Goal: Task Accomplishment & Management: Use online tool/utility

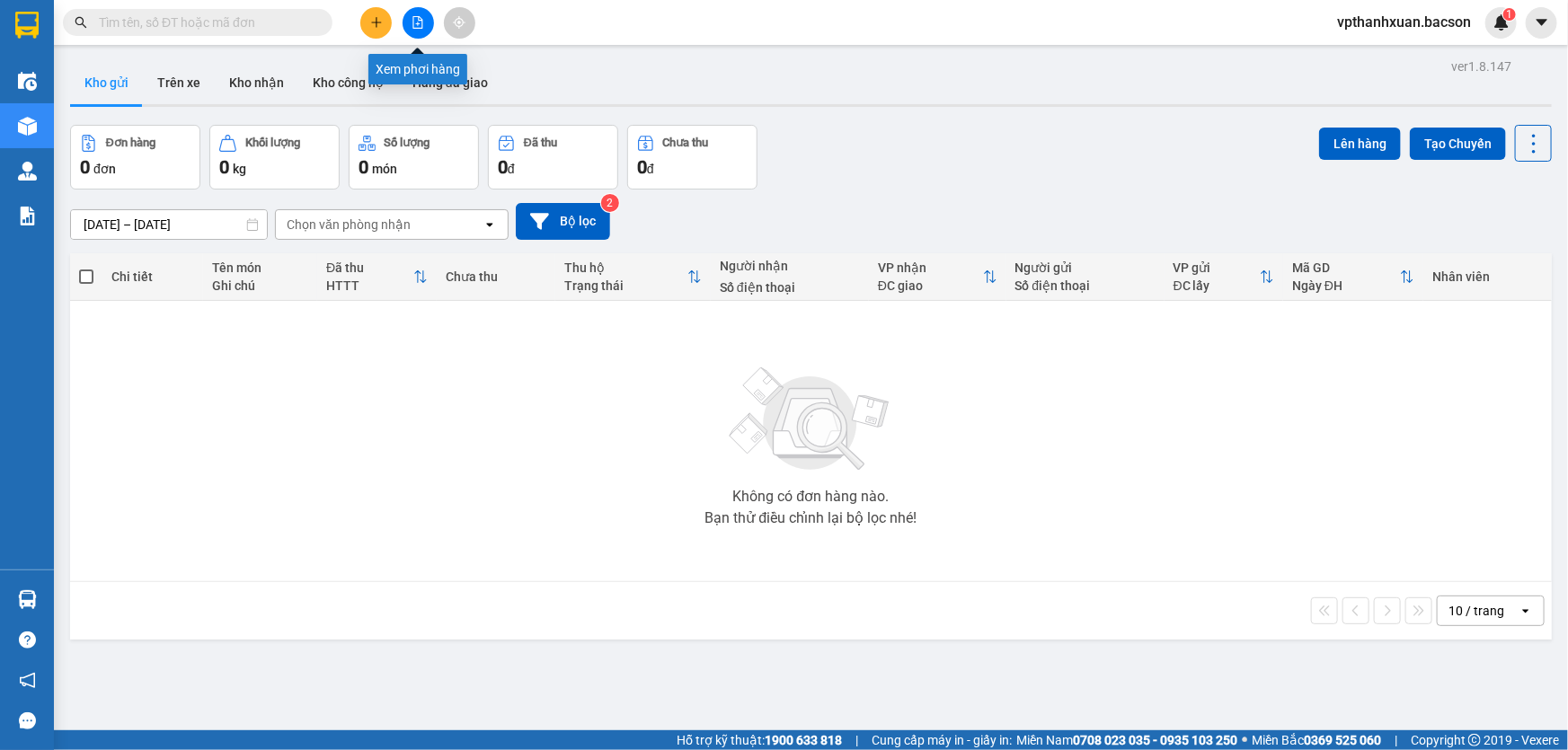
click at [411, 26] on icon "file-add" at bounding box center [417, 22] width 13 height 13
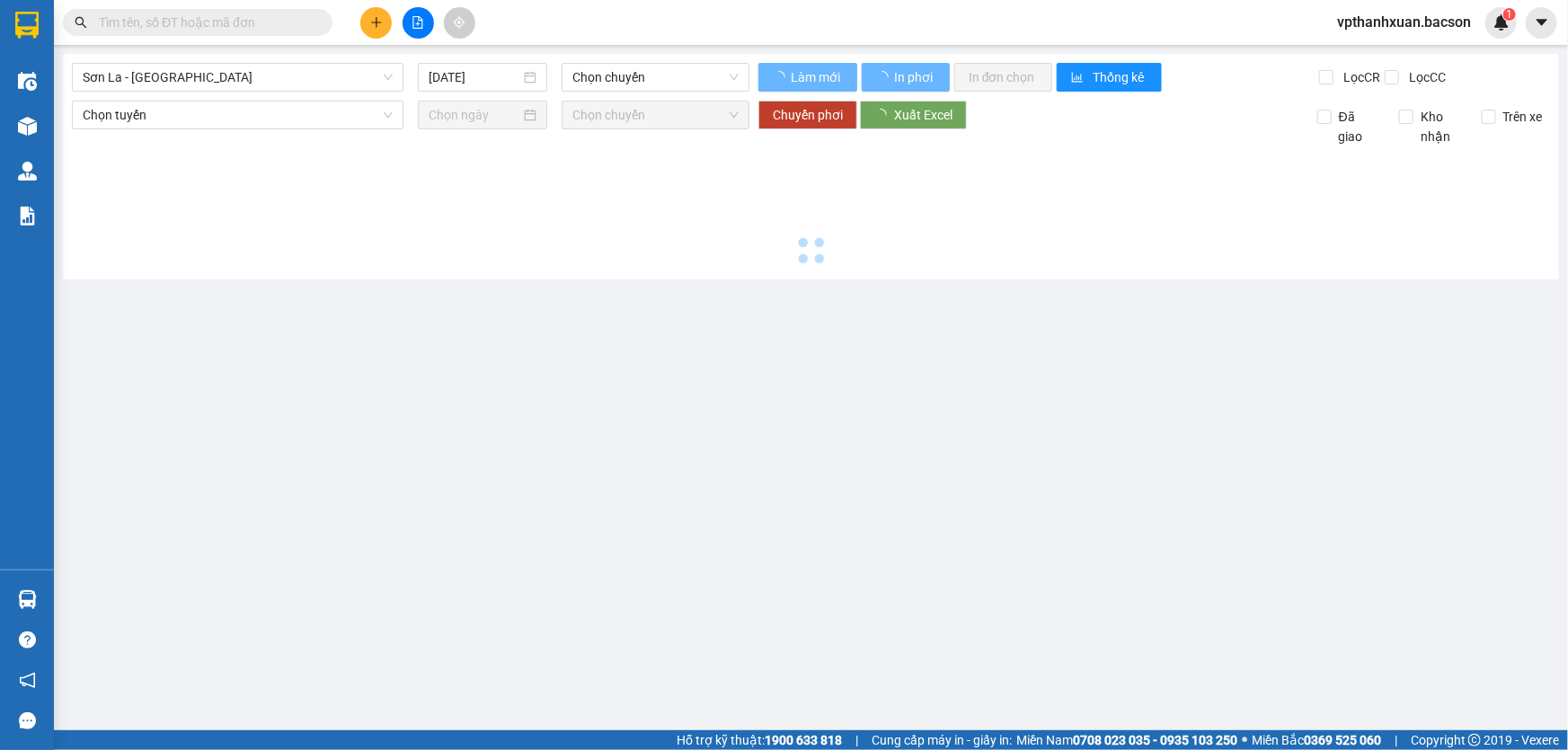
type input "[DATE]"
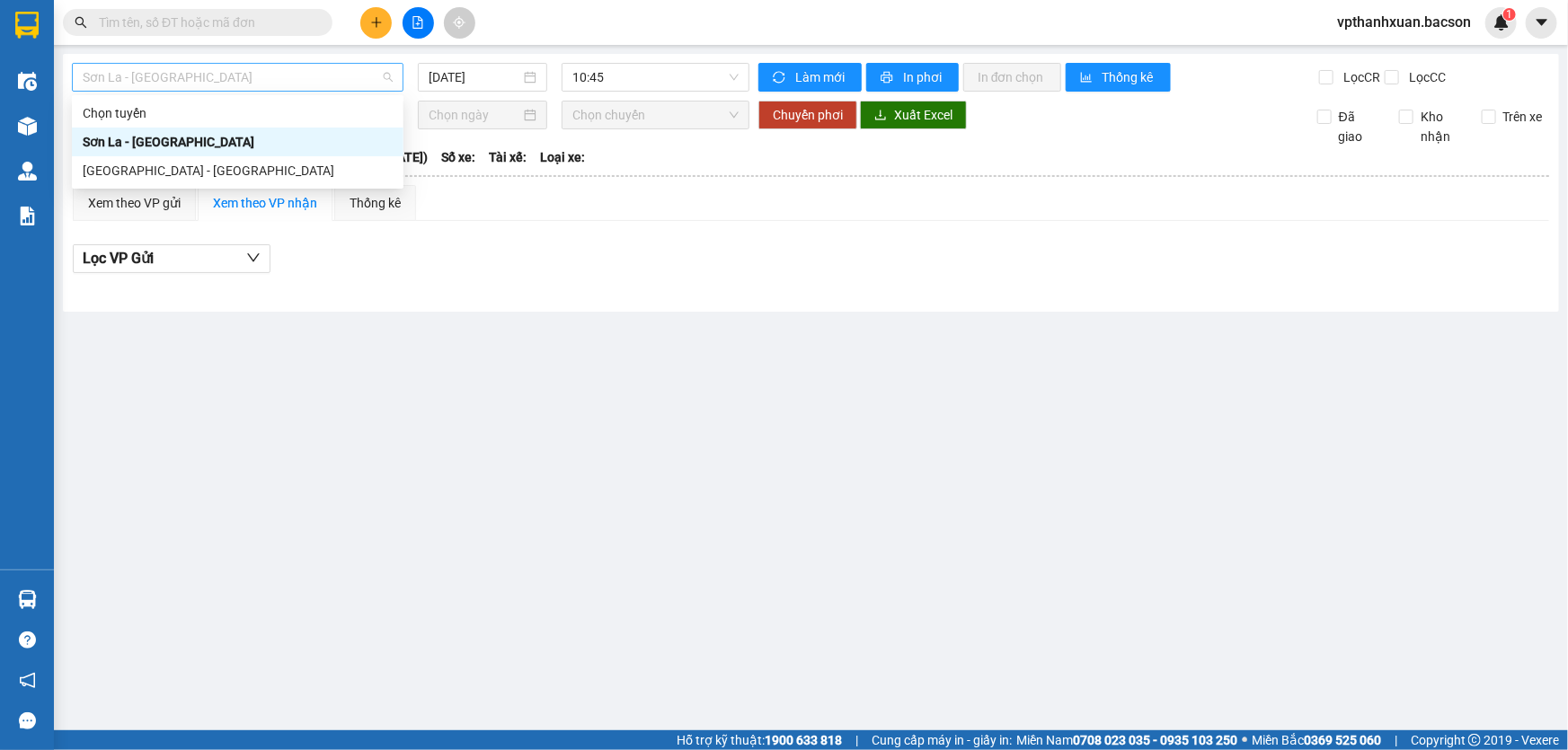
click at [267, 88] on span "Sơn La - [GEOGRAPHIC_DATA]" at bounding box center [237, 76] width 310 height 27
click at [137, 170] on div "[GEOGRAPHIC_DATA] - [GEOGRAPHIC_DATA]" at bounding box center [237, 171] width 310 height 20
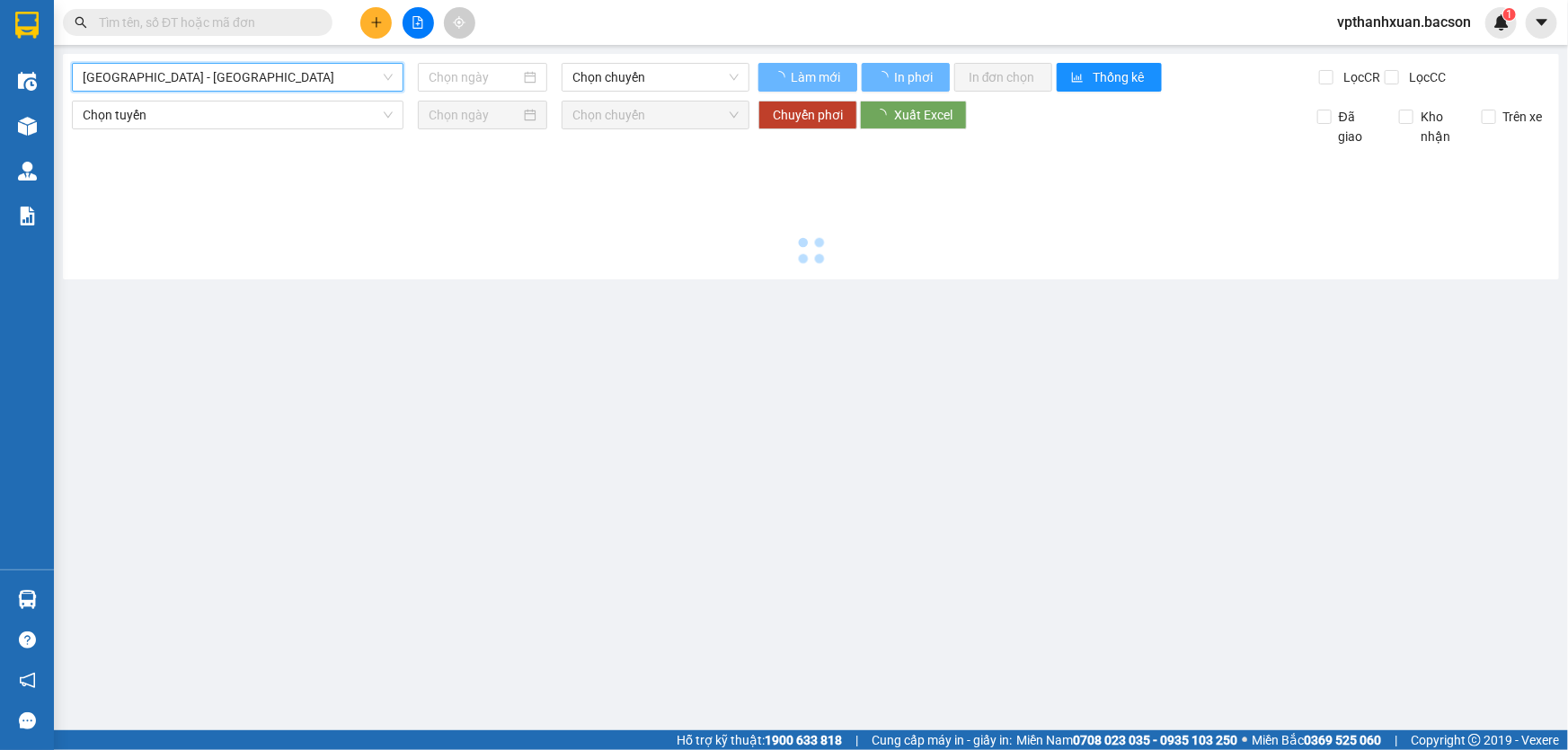
type input "[DATE]"
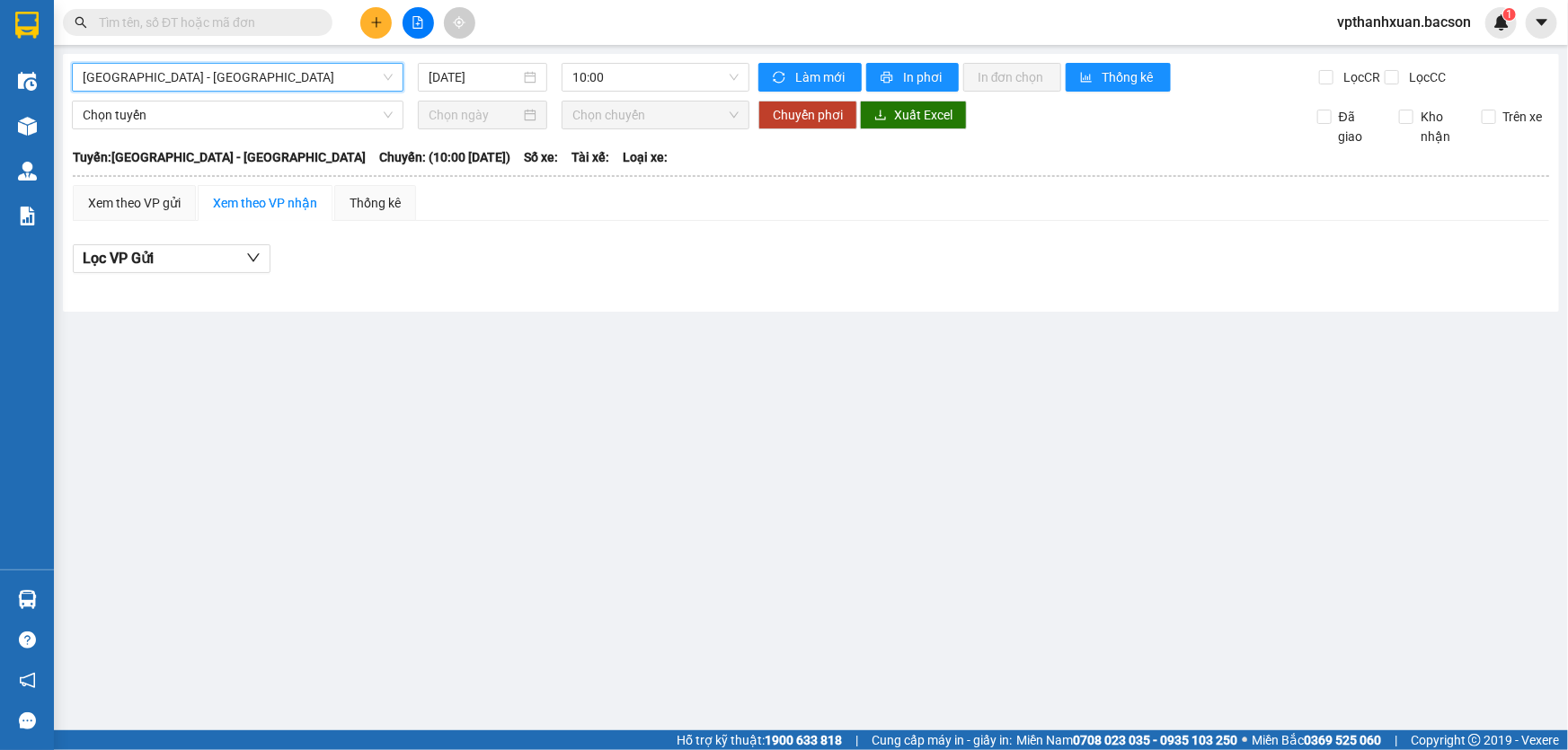
click at [237, 75] on span "[GEOGRAPHIC_DATA] - [GEOGRAPHIC_DATA]" at bounding box center [237, 76] width 310 height 27
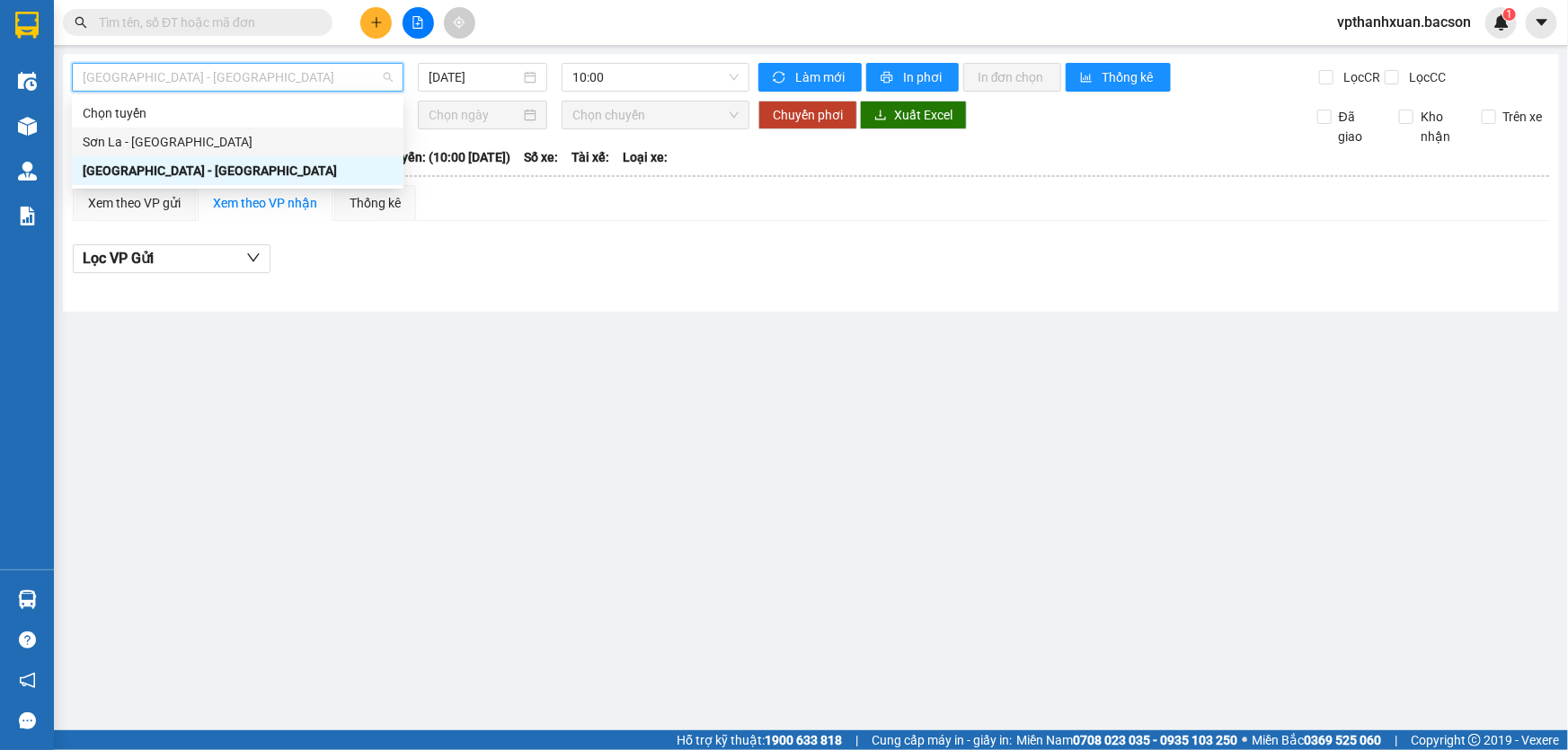
click at [130, 141] on div "Sơn La - [GEOGRAPHIC_DATA]" at bounding box center [237, 142] width 310 height 20
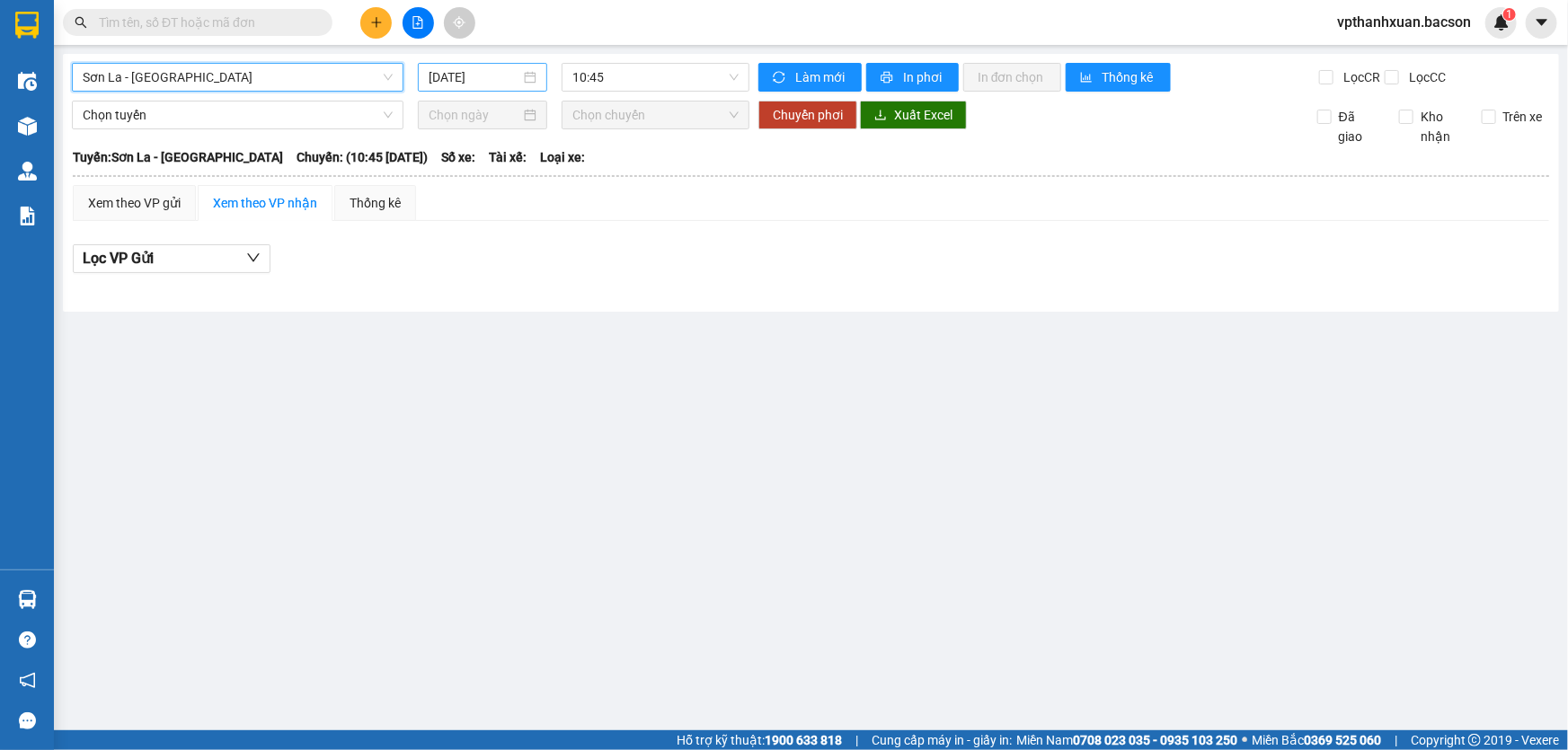
click at [478, 78] on input "[DATE]" at bounding box center [474, 77] width 91 height 20
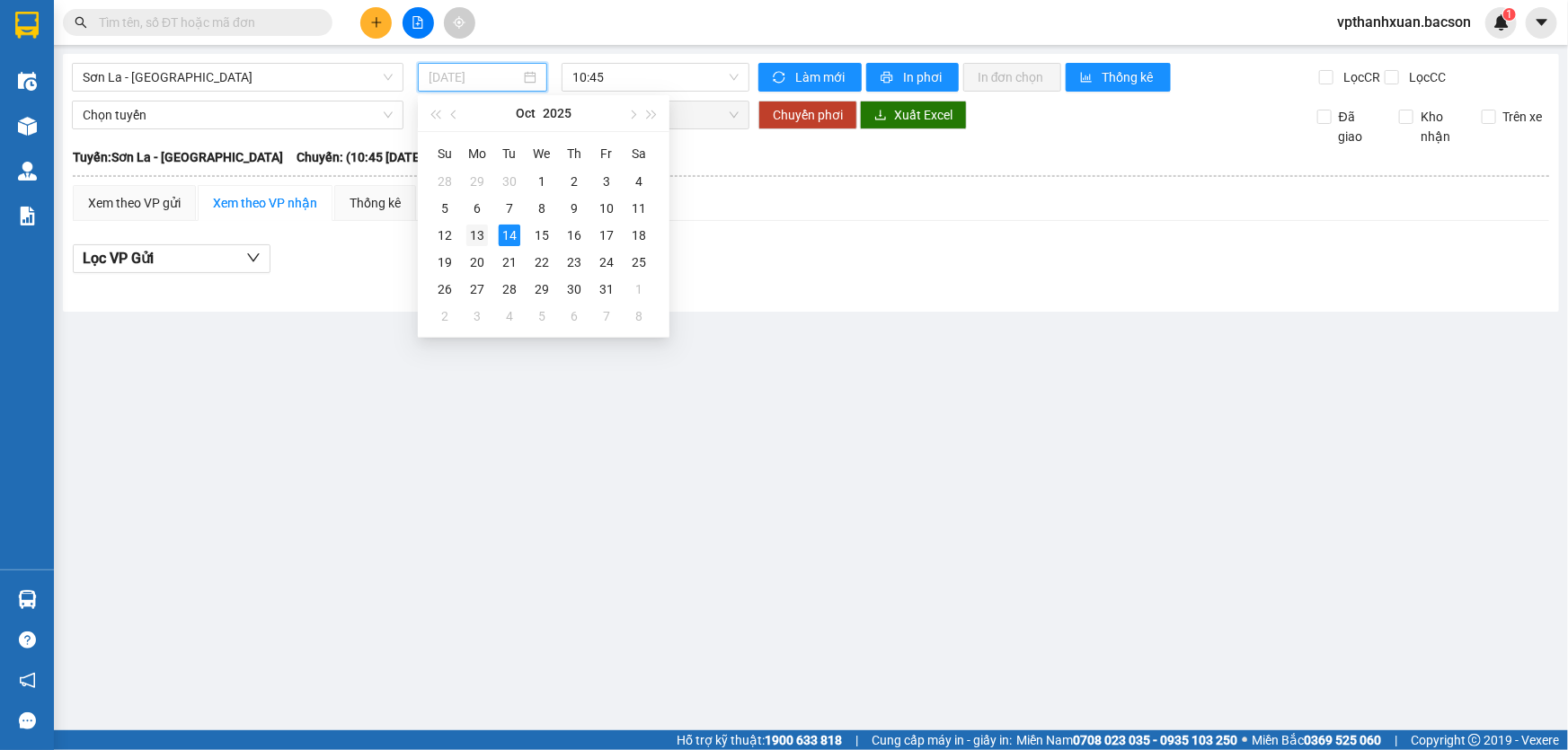
click at [476, 233] on div "13" at bounding box center [477, 235] width 22 height 22
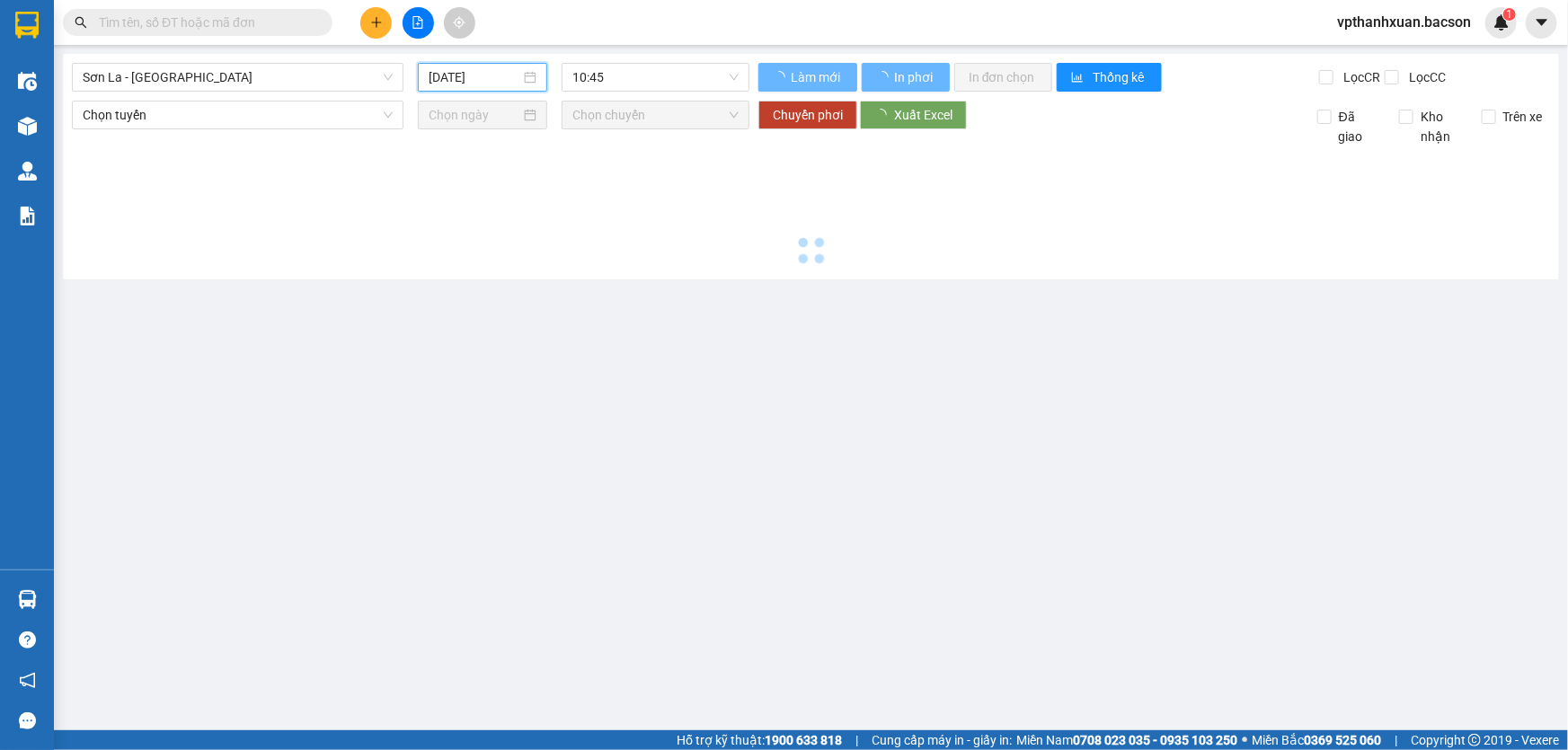
type input "[DATE]"
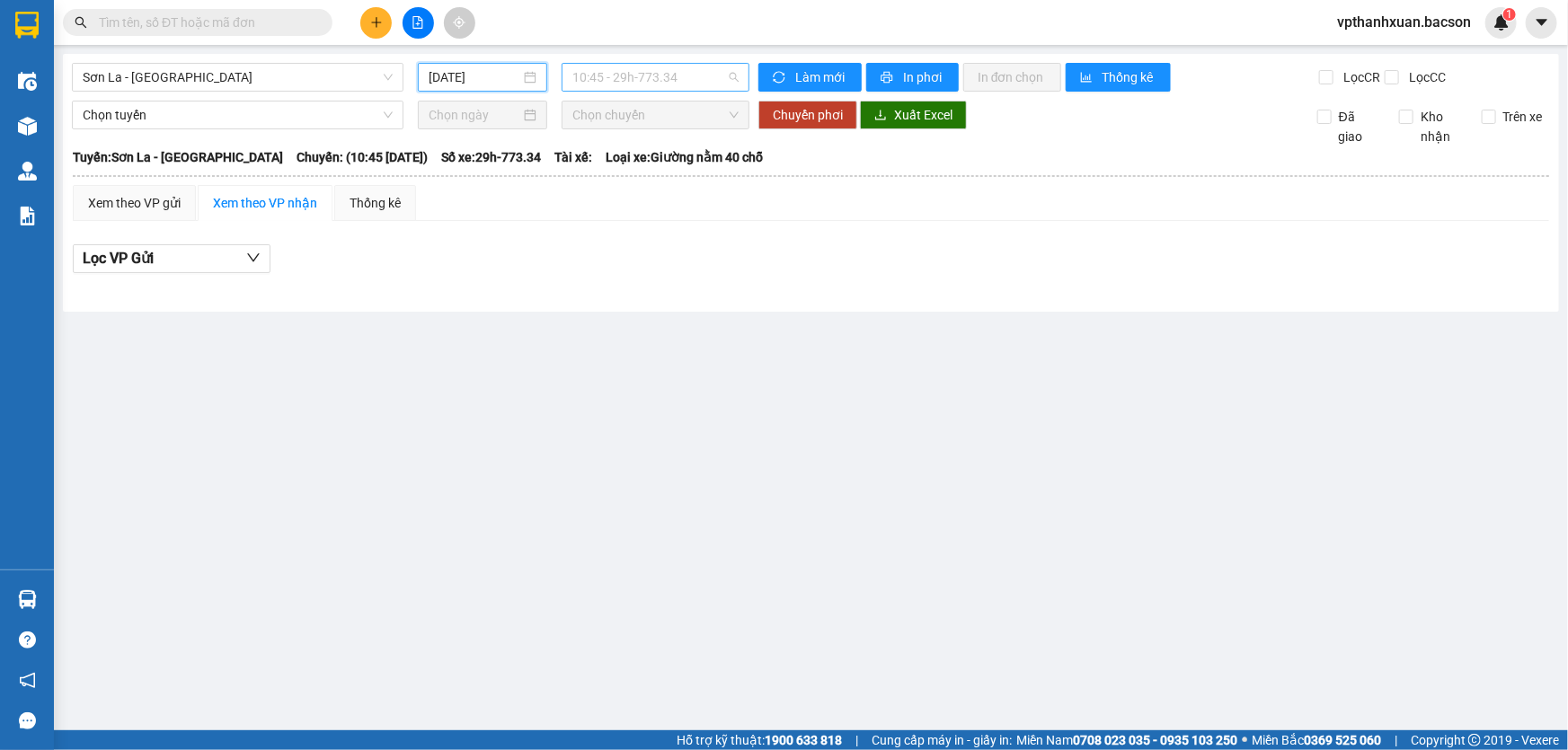
click at [592, 72] on span "10:45 - 29h-773.34" at bounding box center [655, 76] width 166 height 27
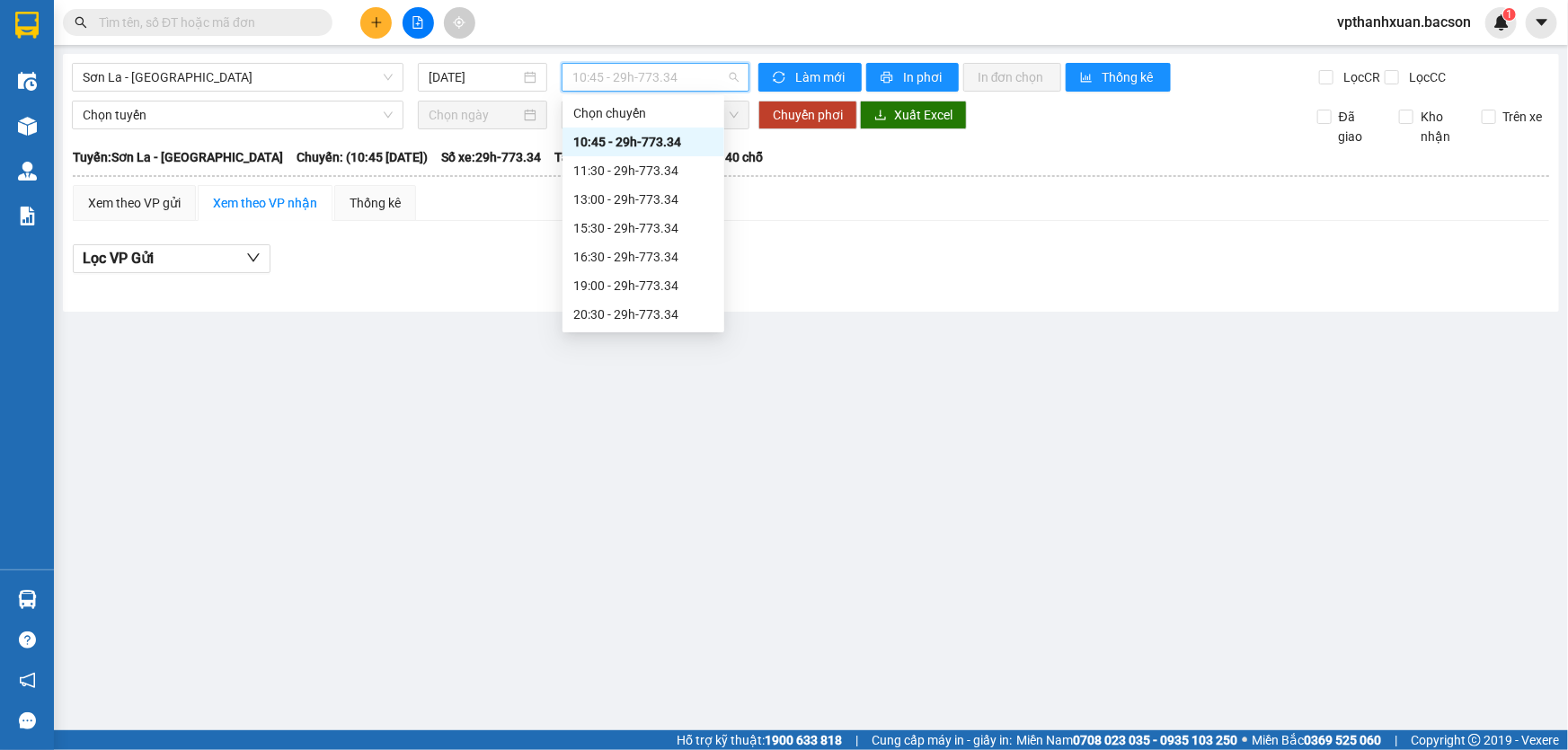
scroll to position [85, 0]
click at [670, 314] on div "22:30 - 29h-773.34" at bounding box center [643, 315] width 140 height 20
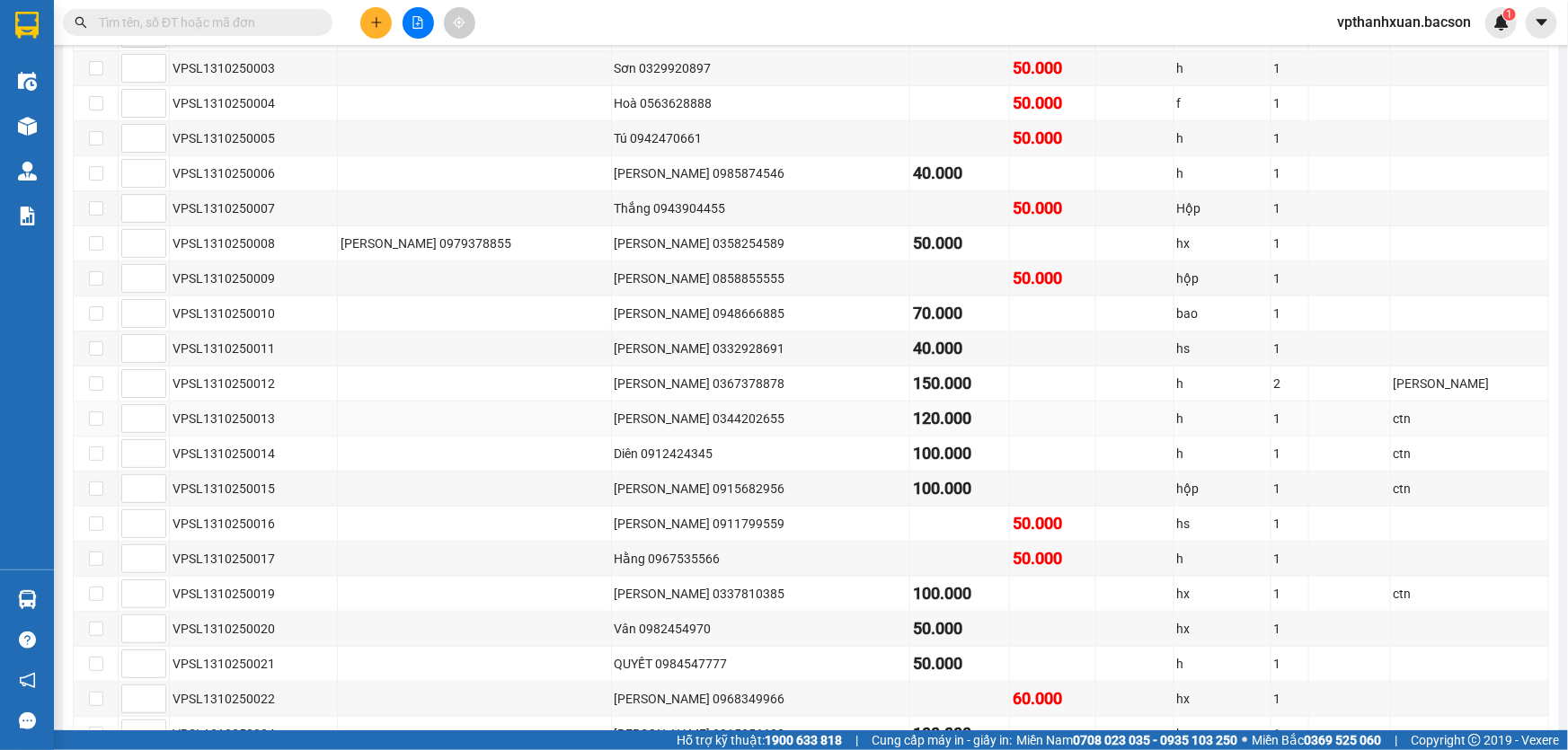
scroll to position [246, 0]
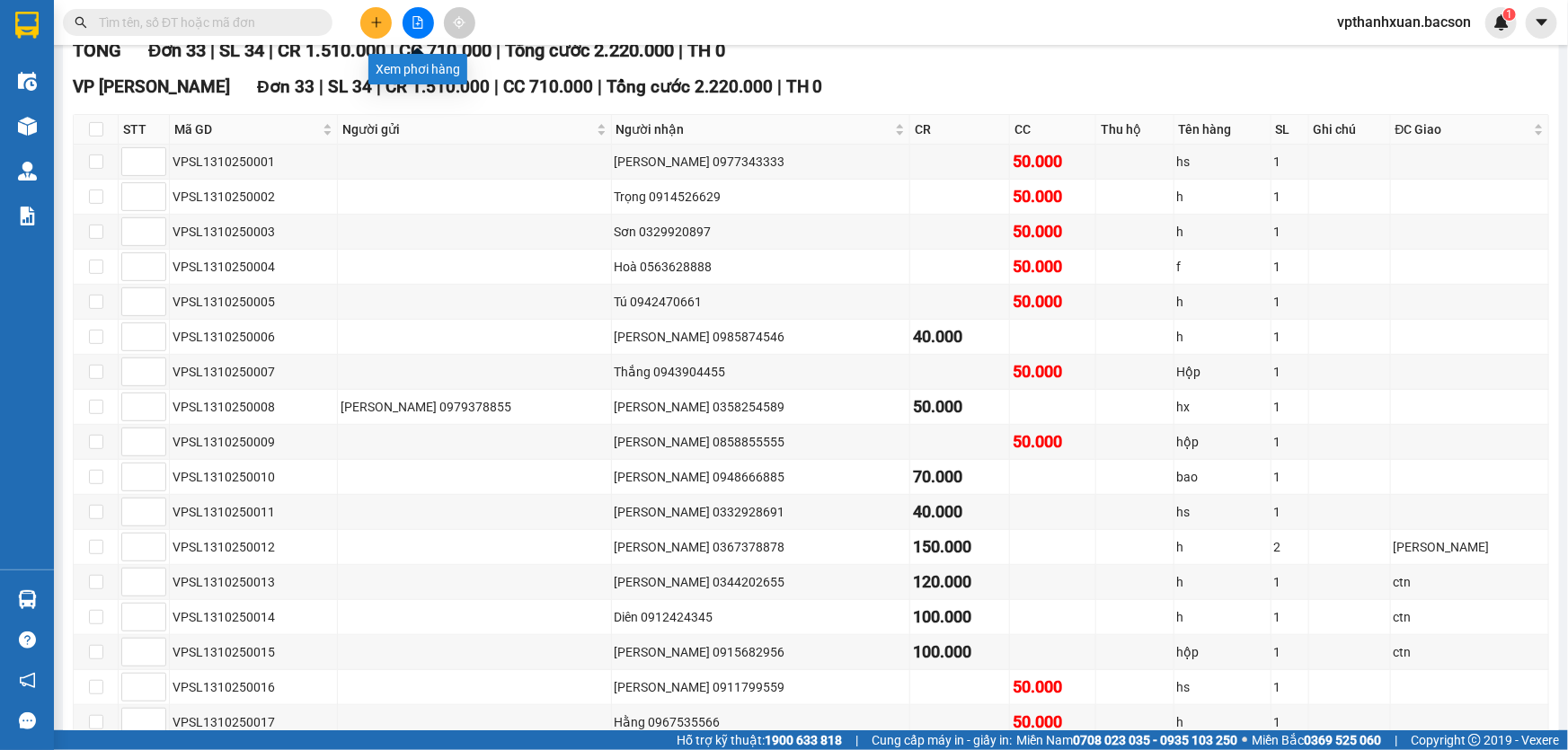
click at [409, 18] on button at bounding box center [418, 23] width 32 height 32
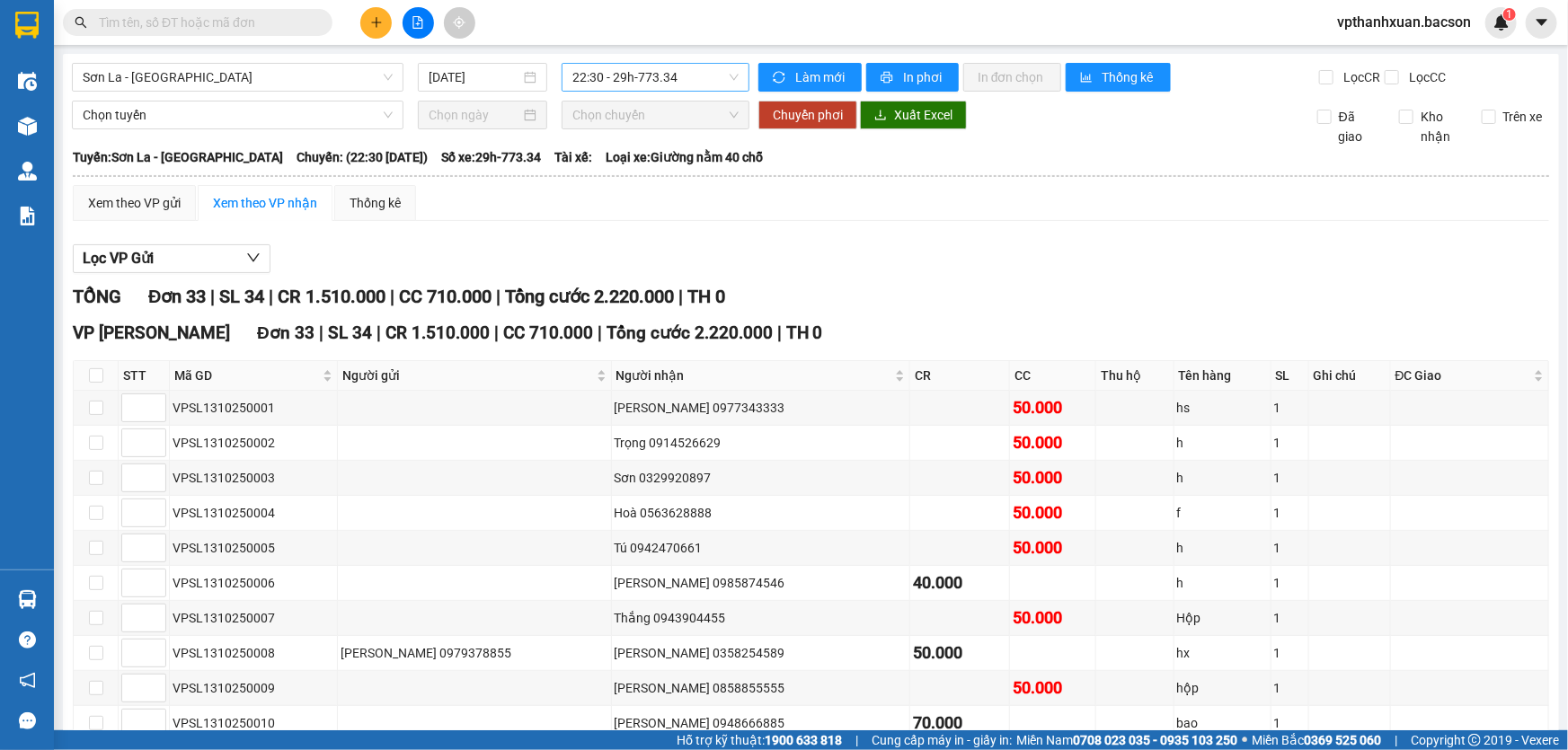
click at [660, 75] on span "22:30 - 29h-773.34" at bounding box center [655, 76] width 166 height 27
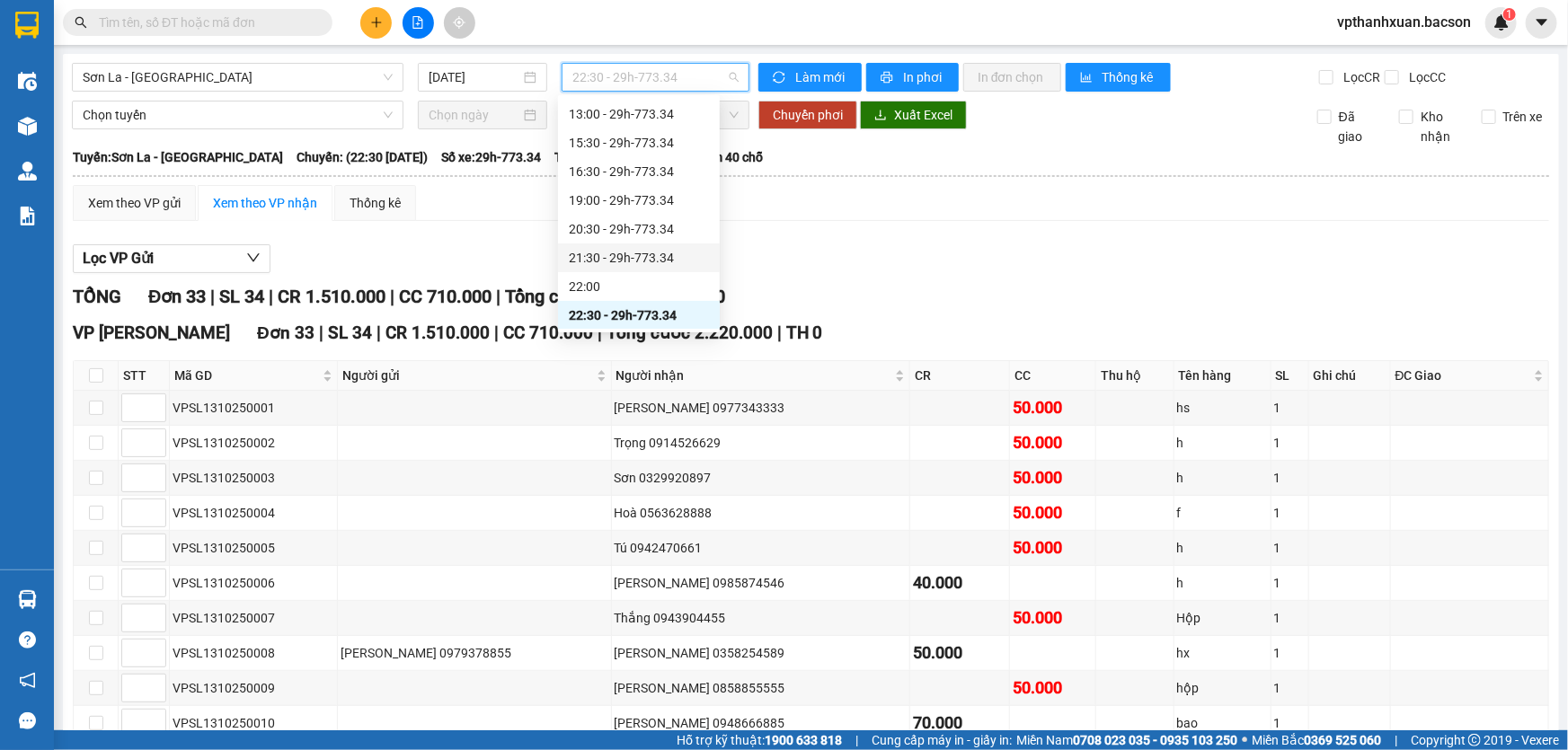
click at [612, 260] on div "21:30 - 29h-773.34" at bounding box center [638, 258] width 140 height 20
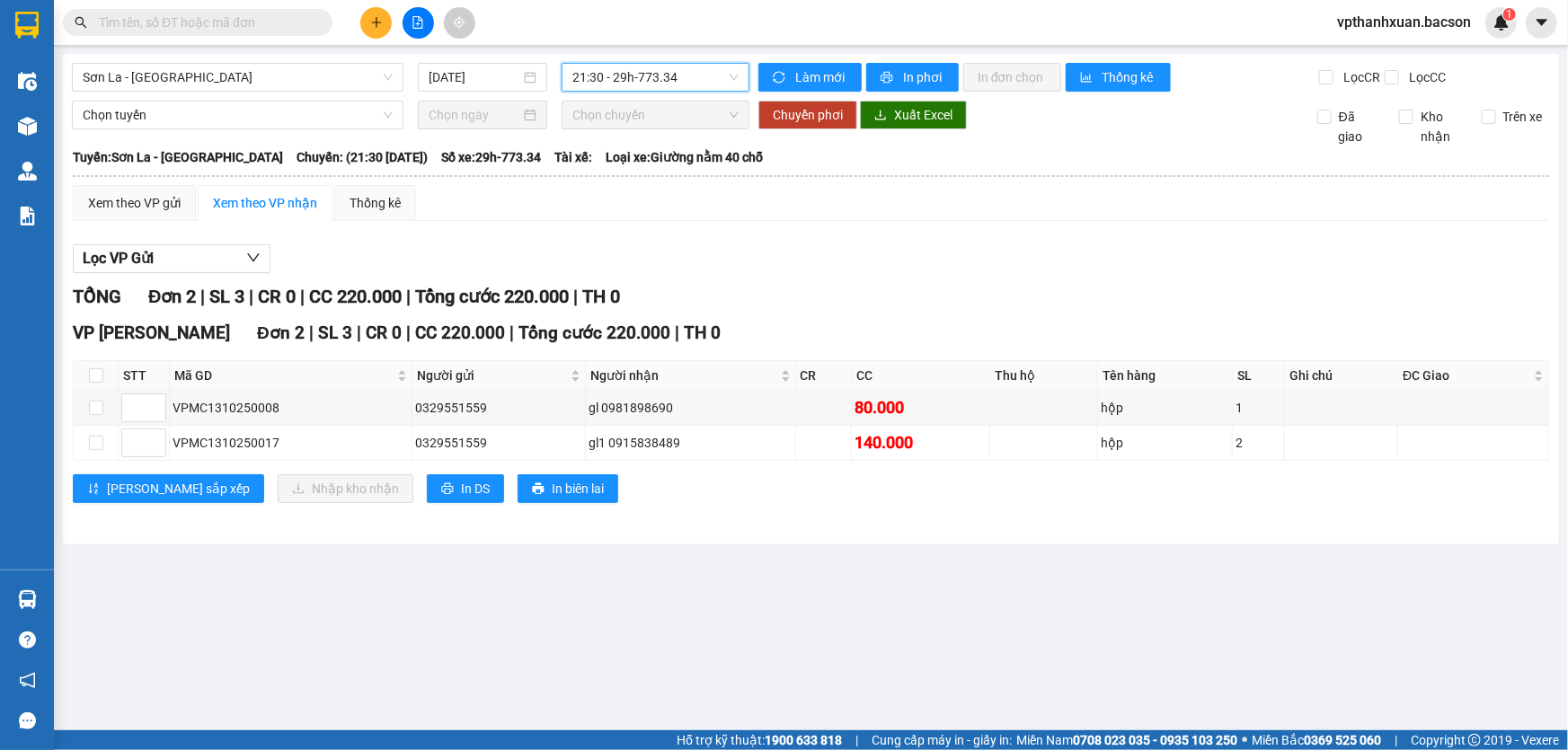
click at [660, 74] on span "21:30 - 29h-773.34" at bounding box center [655, 76] width 166 height 27
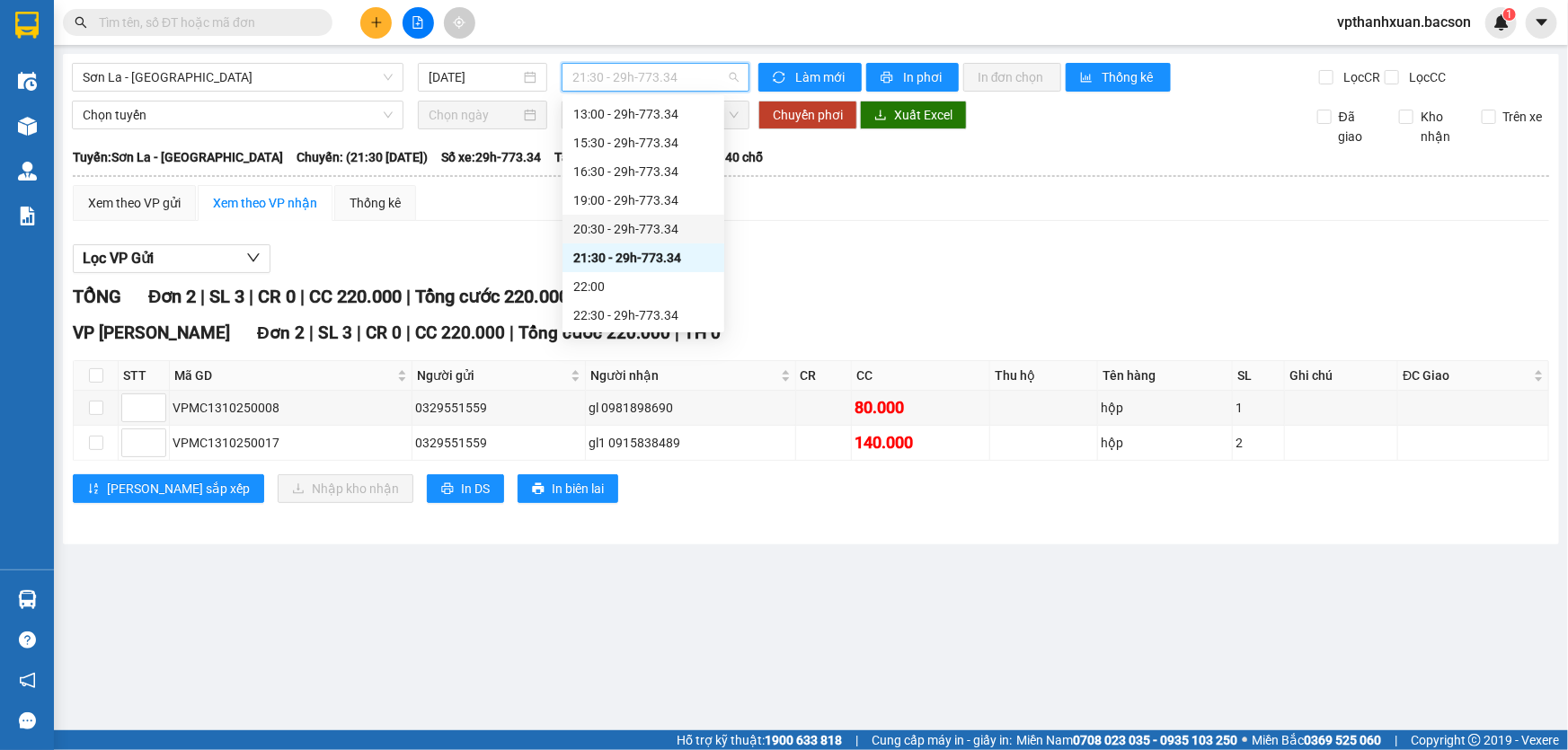
click at [637, 224] on div "20:30 - 29h-773.34" at bounding box center [643, 229] width 140 height 20
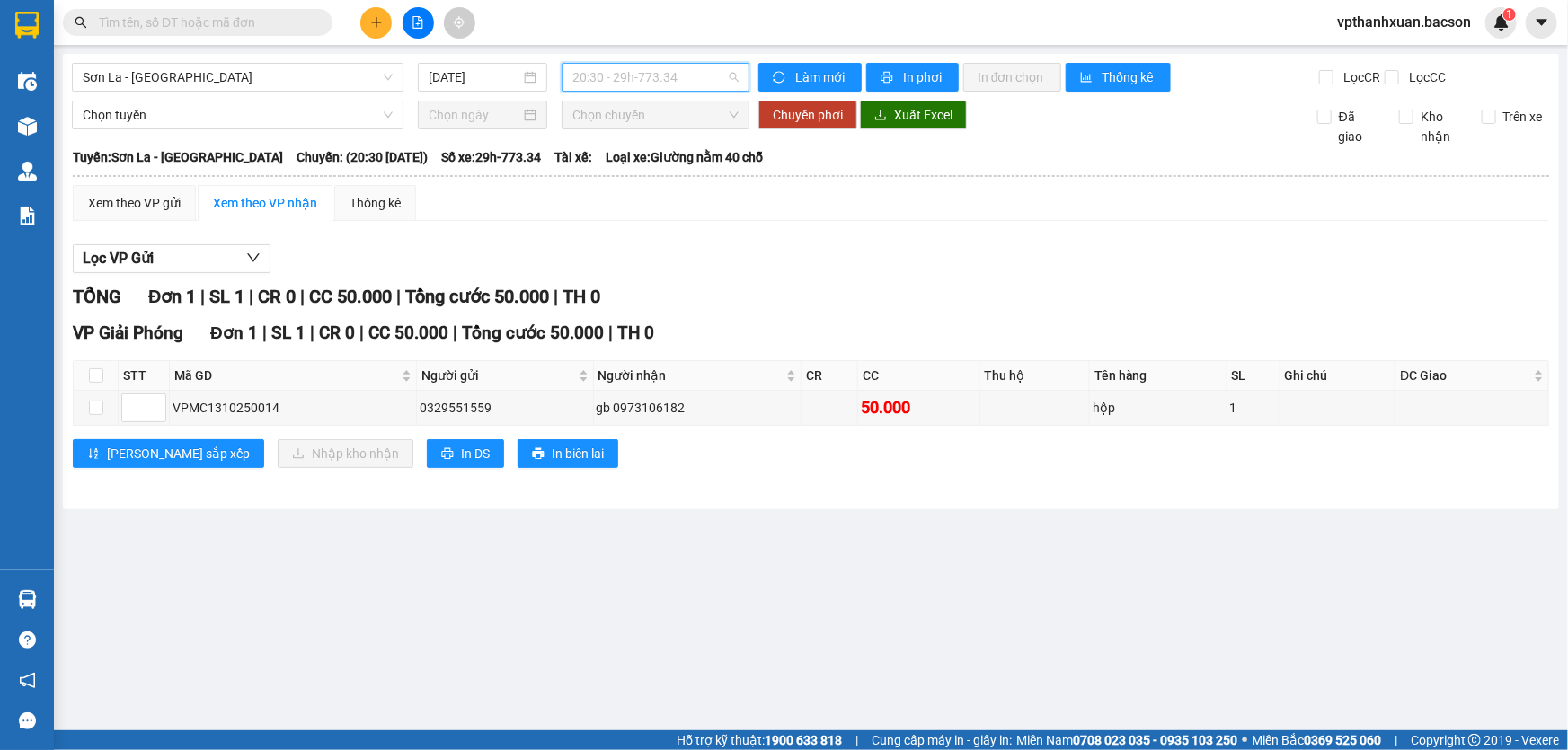
click at [654, 77] on span "20:30 - 29h-773.34" at bounding box center [655, 76] width 166 height 27
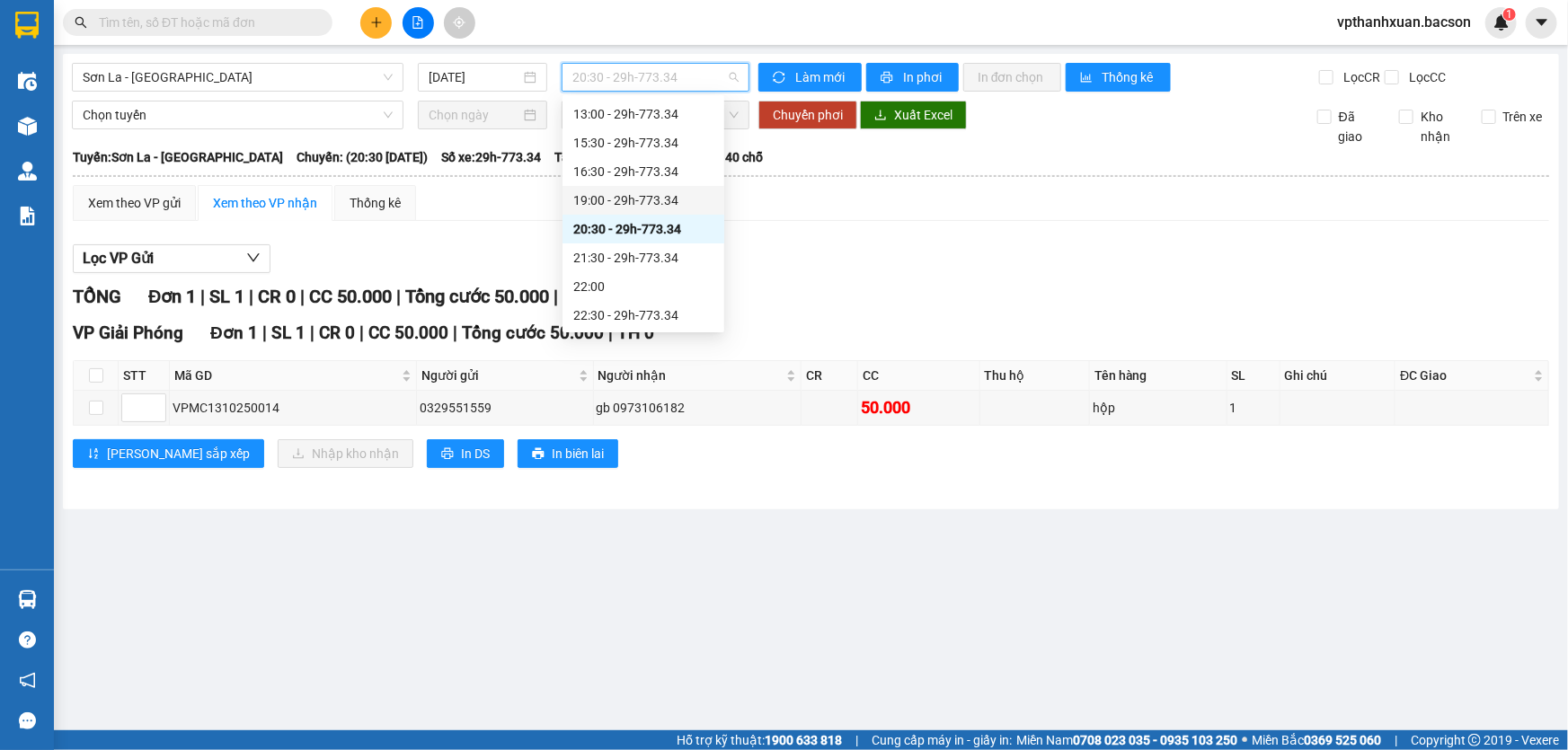
click at [659, 204] on div "19:00 - 29h-773.34" at bounding box center [643, 201] width 140 height 20
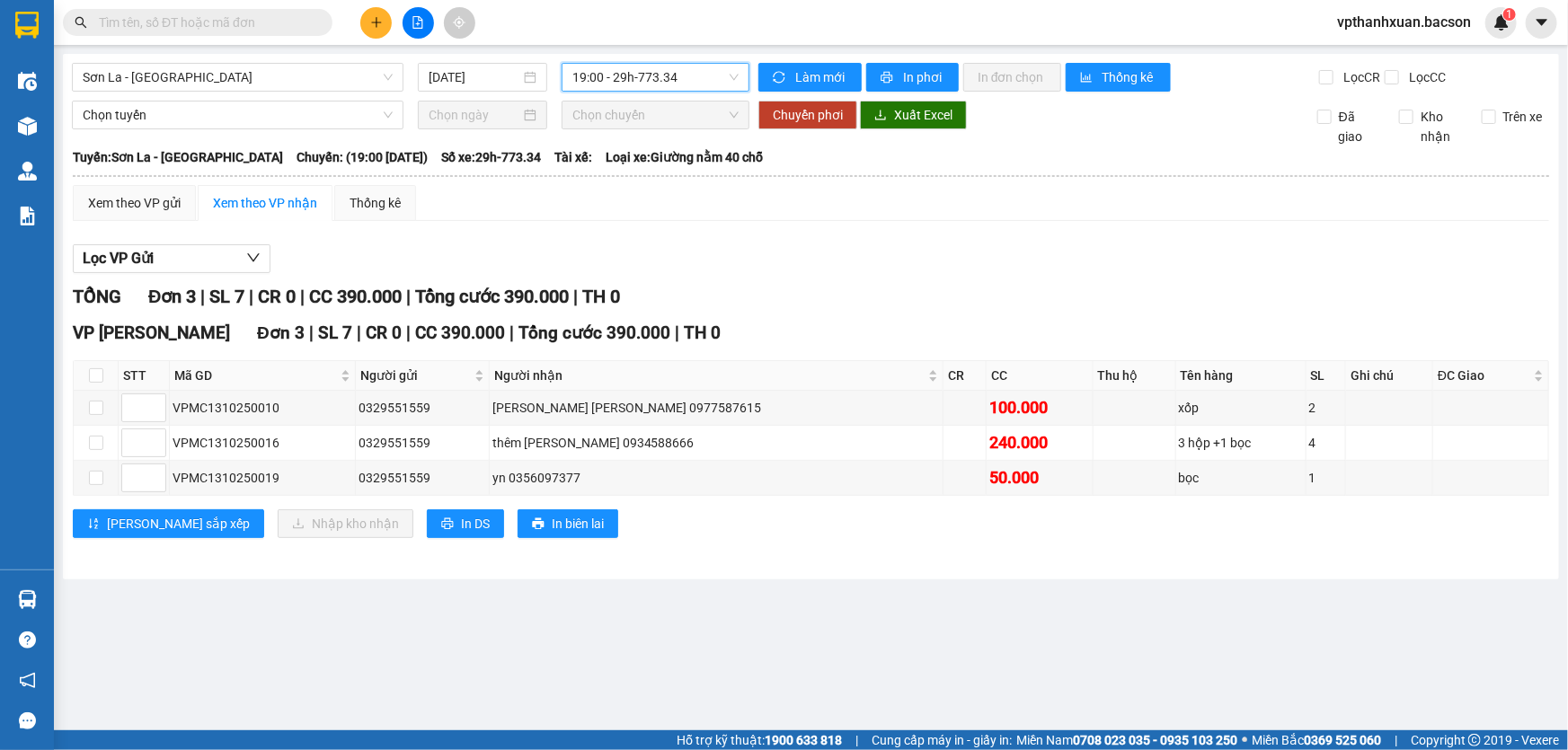
click at [656, 83] on span "19:00 - 29h-773.34" at bounding box center [655, 76] width 166 height 27
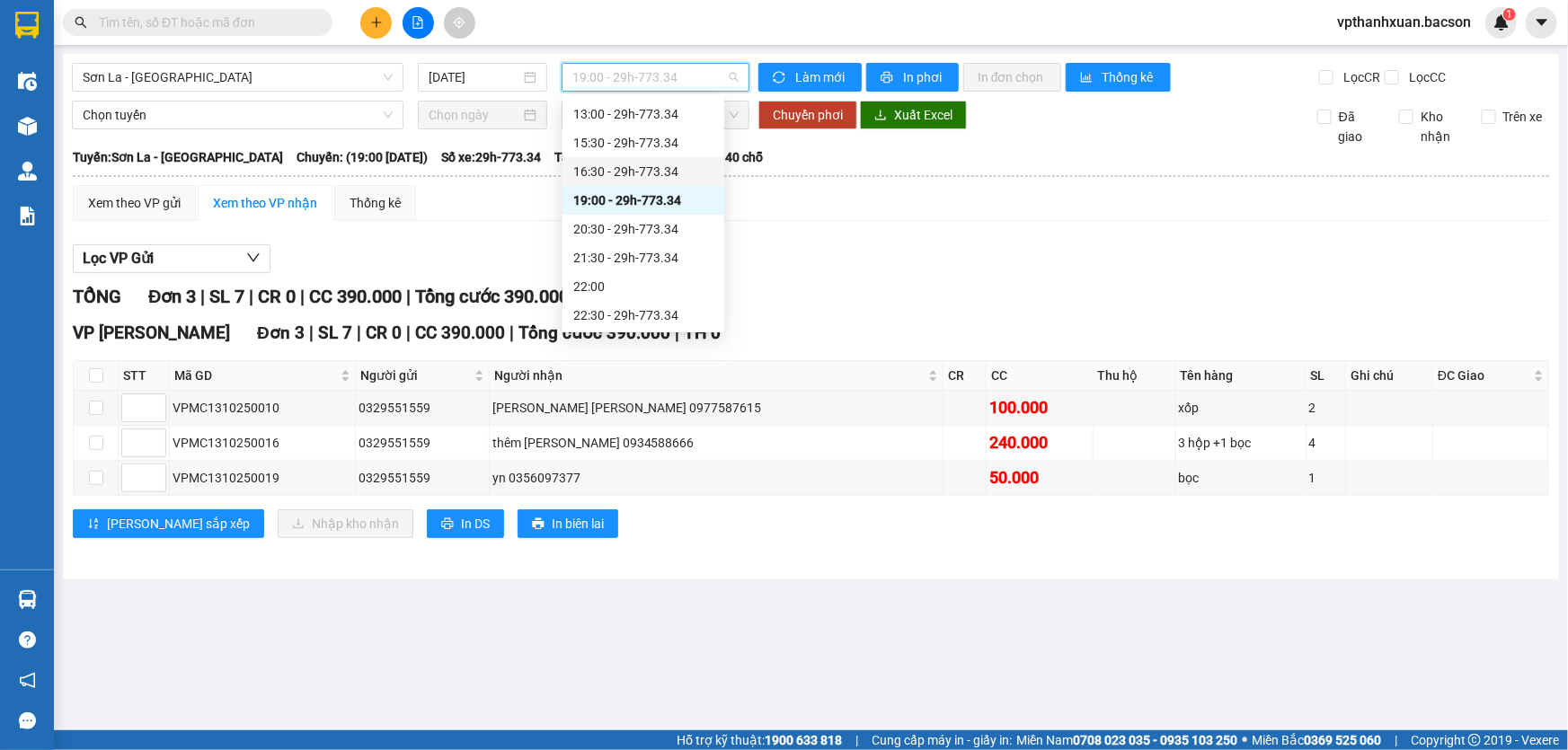
click at [638, 172] on div "16:30 - 29h-773.34" at bounding box center [643, 172] width 140 height 20
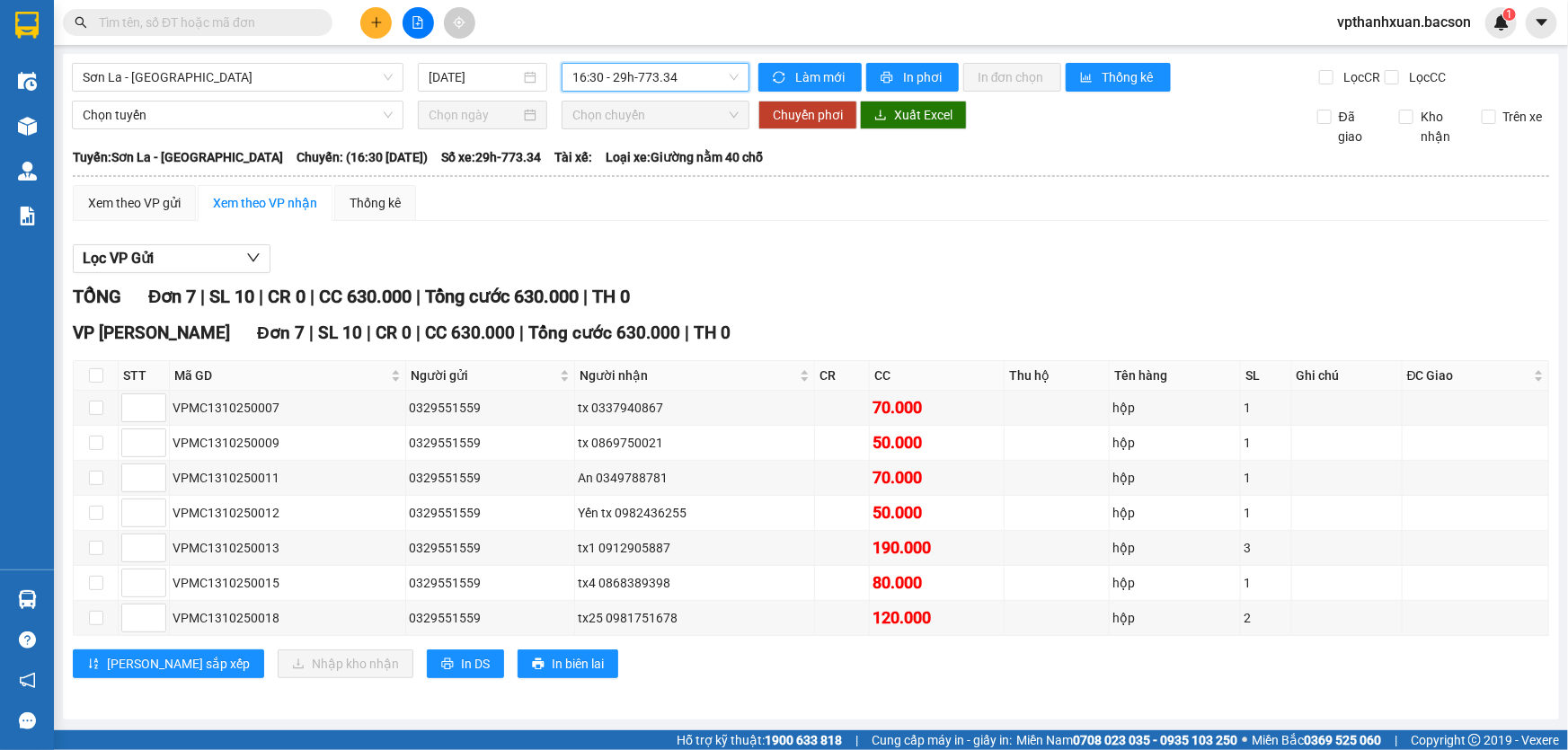
click at [651, 71] on span "16:30 - 29h-773.34" at bounding box center [655, 76] width 166 height 27
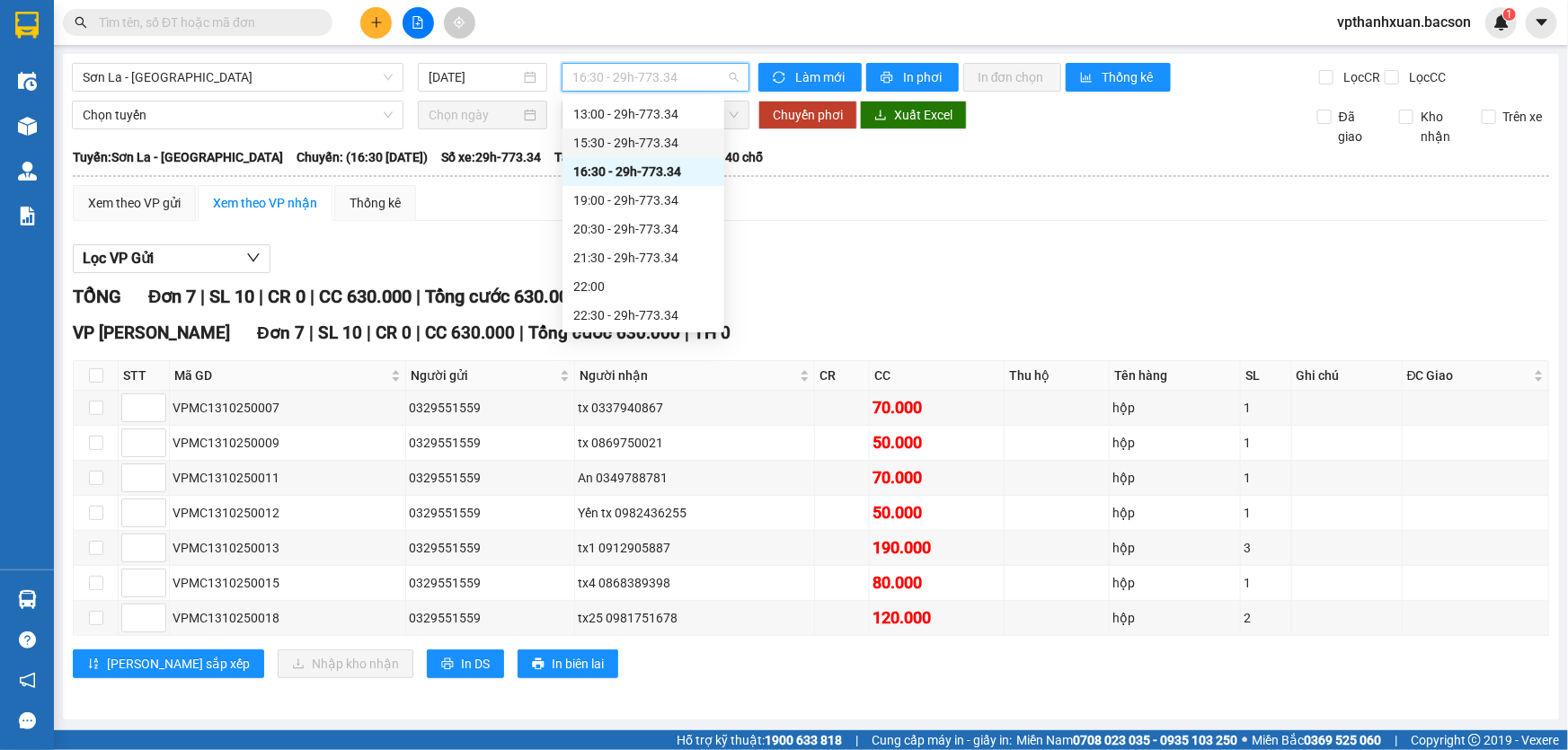
click at [655, 133] on div "15:30 - 29h-773.34" at bounding box center [643, 143] width 140 height 20
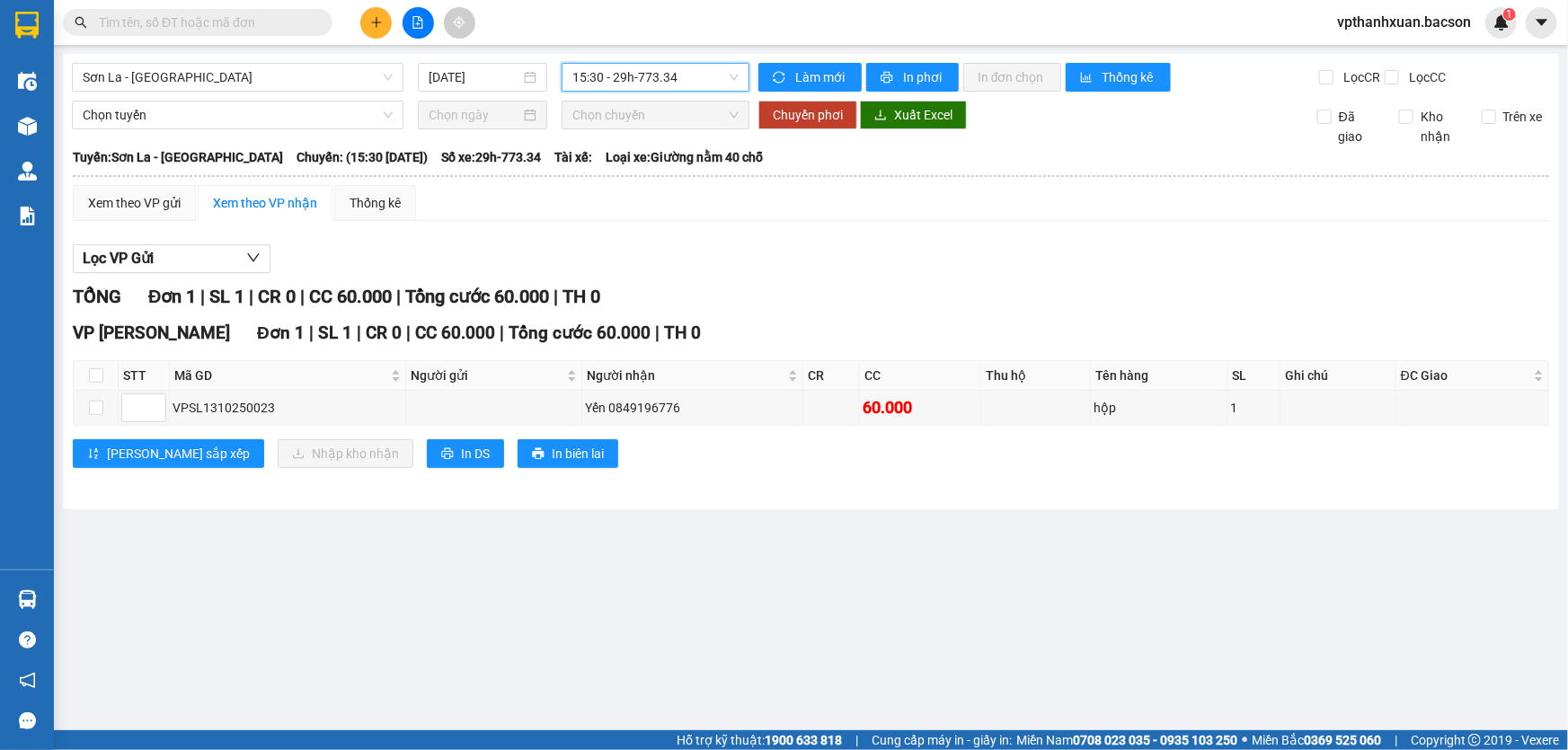
click at [664, 79] on span "15:30 - 29h-773.34" at bounding box center [655, 76] width 166 height 27
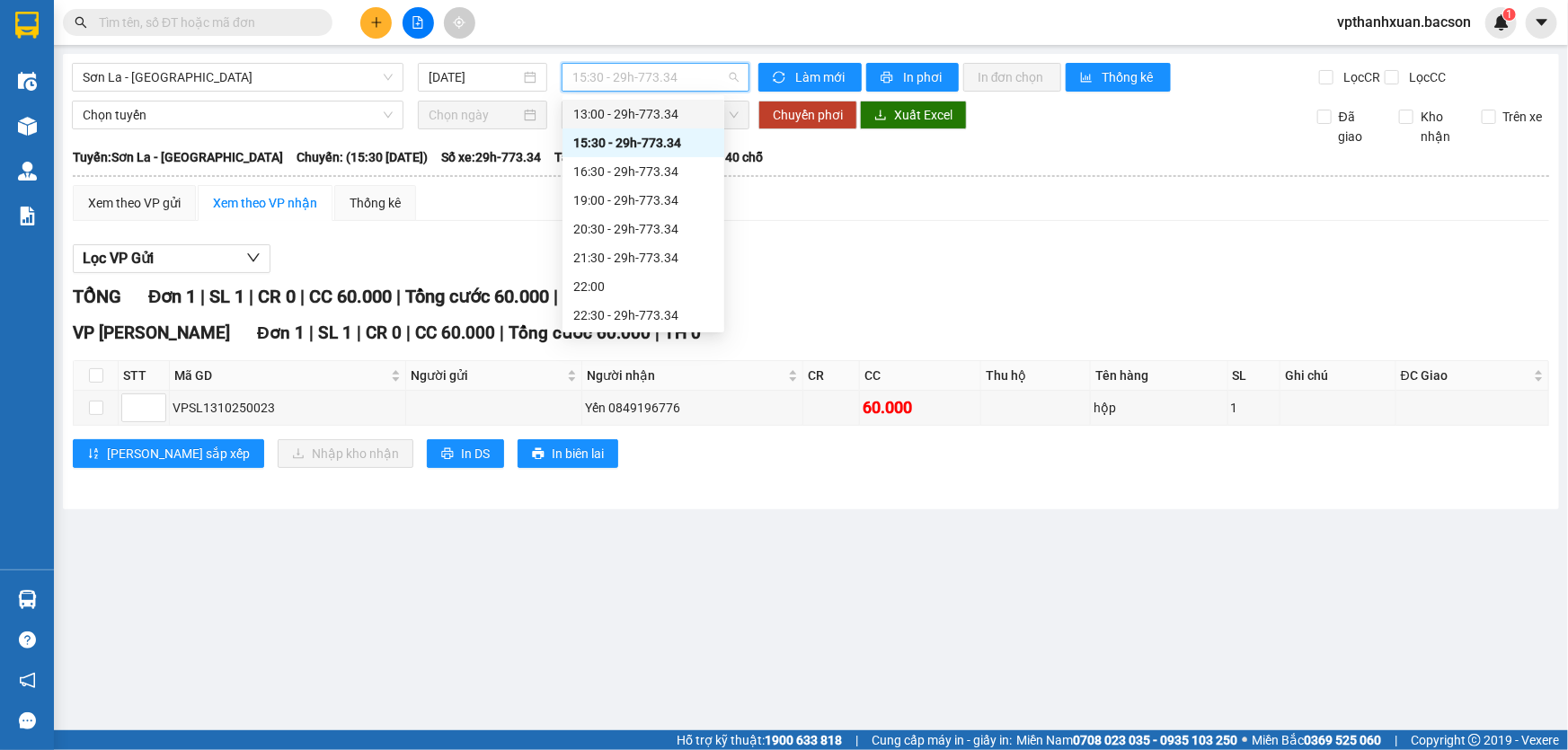
click at [655, 111] on div "13:00 - 29h-773.34" at bounding box center [643, 114] width 140 height 20
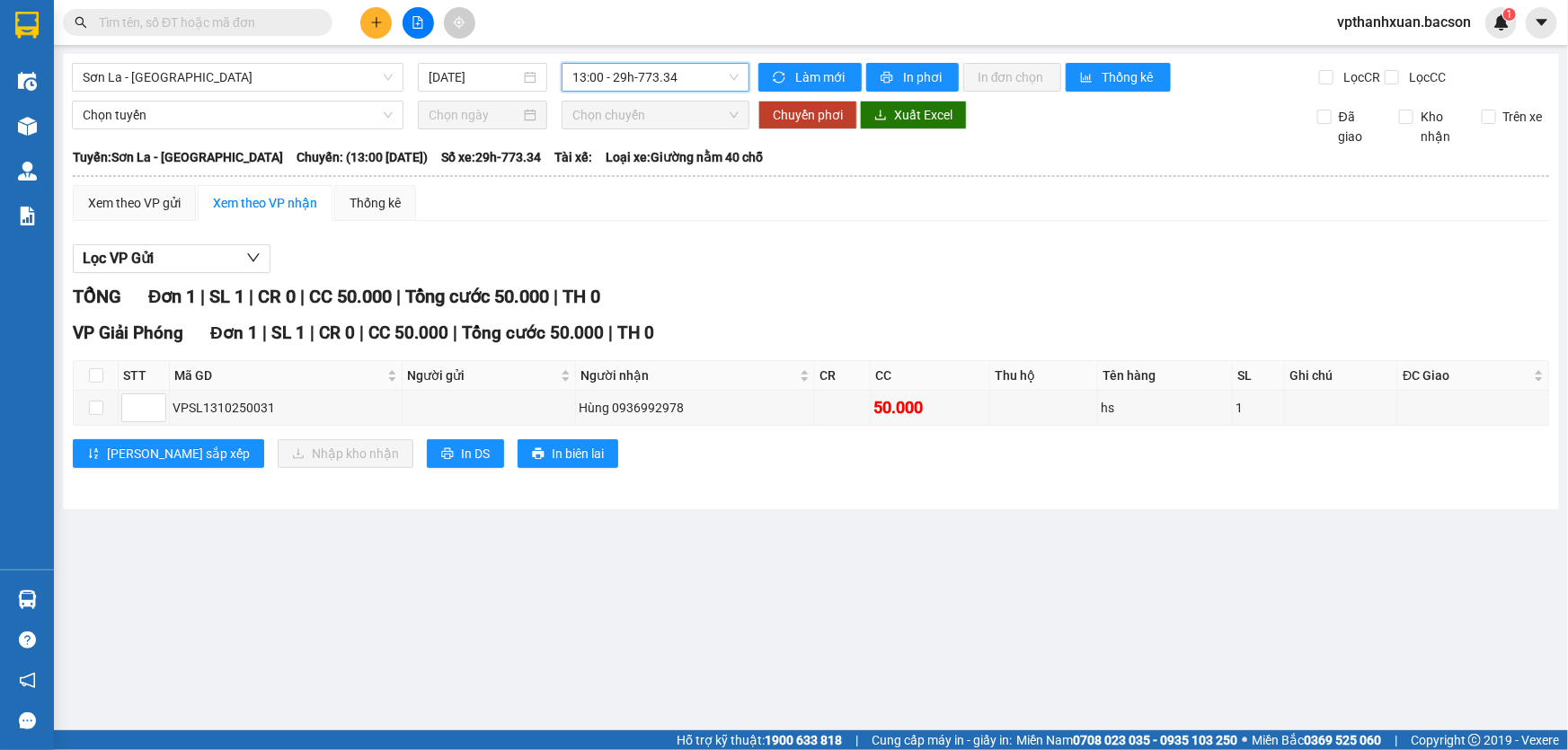
click at [611, 80] on span "13:00 - 29h-773.34" at bounding box center [655, 76] width 166 height 27
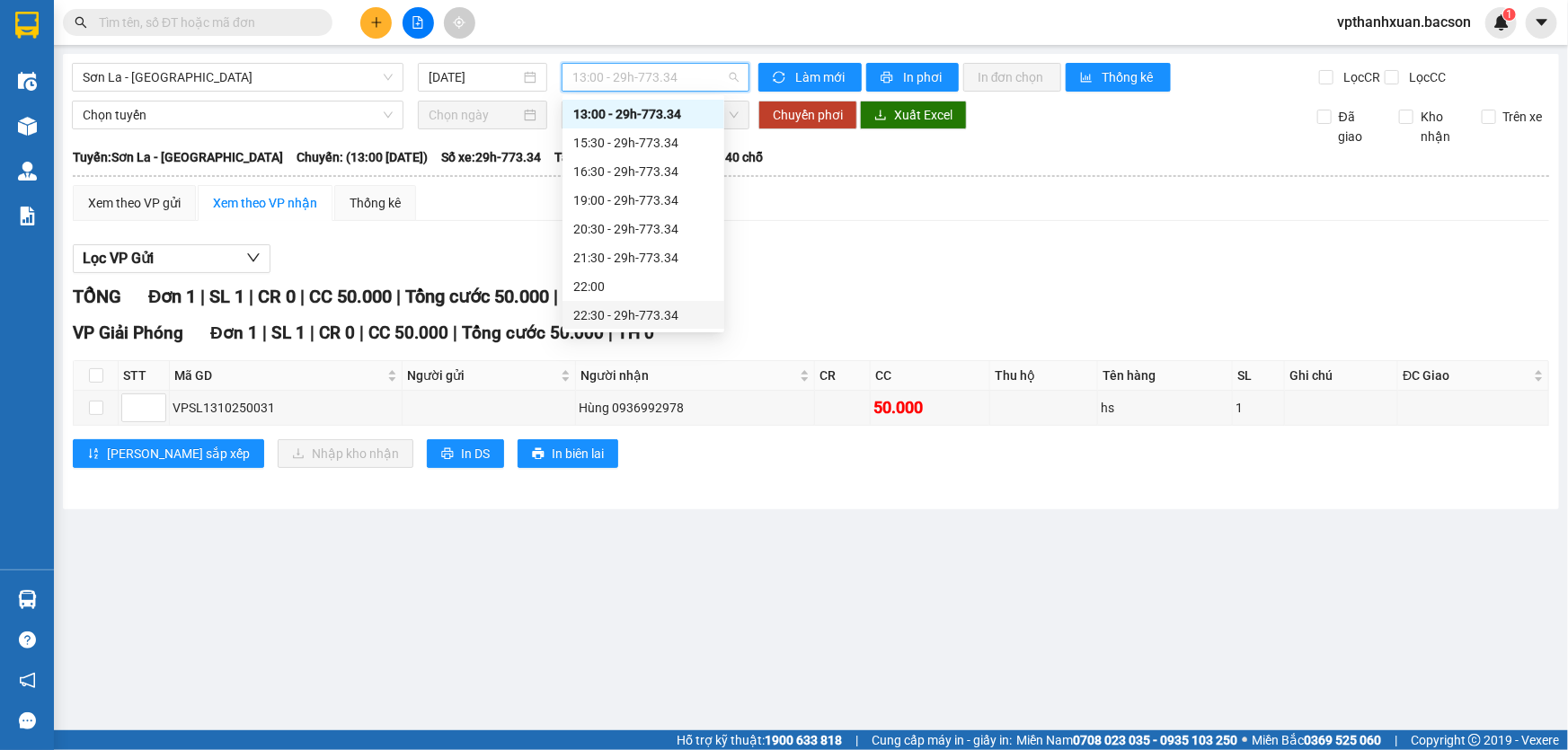
click at [658, 309] on div "22:30 - 29h-773.34" at bounding box center [643, 315] width 140 height 20
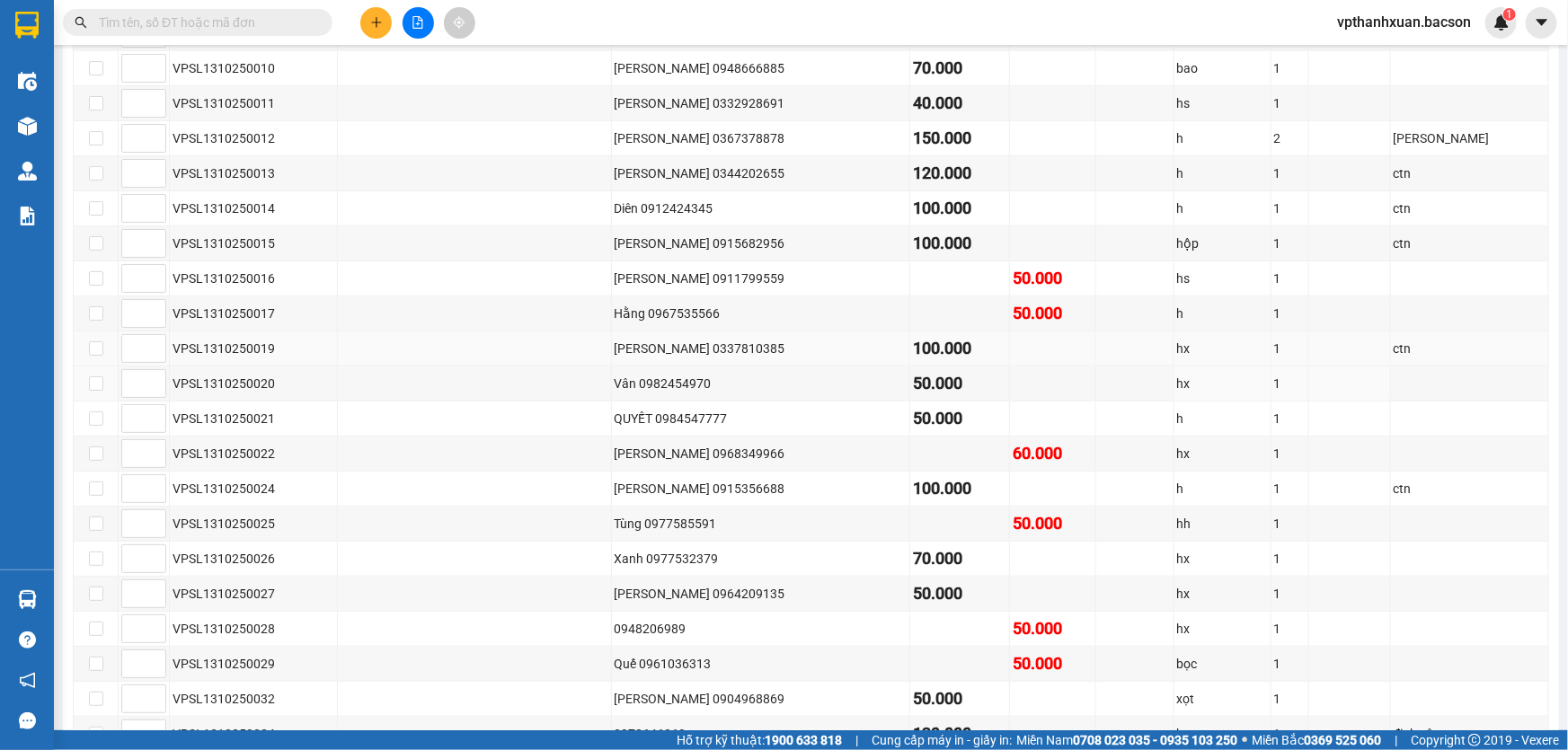
scroll to position [899, 0]
